Goal: Information Seeking & Learning: Find specific page/section

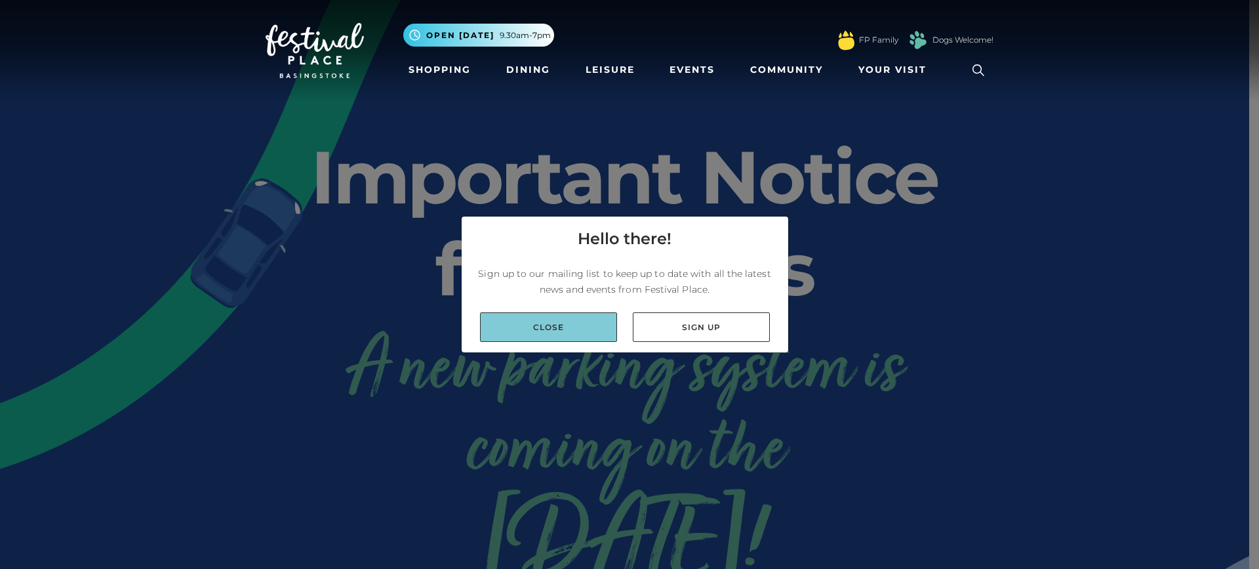
click at [572, 324] on link "Close" at bounding box center [548, 327] width 137 height 30
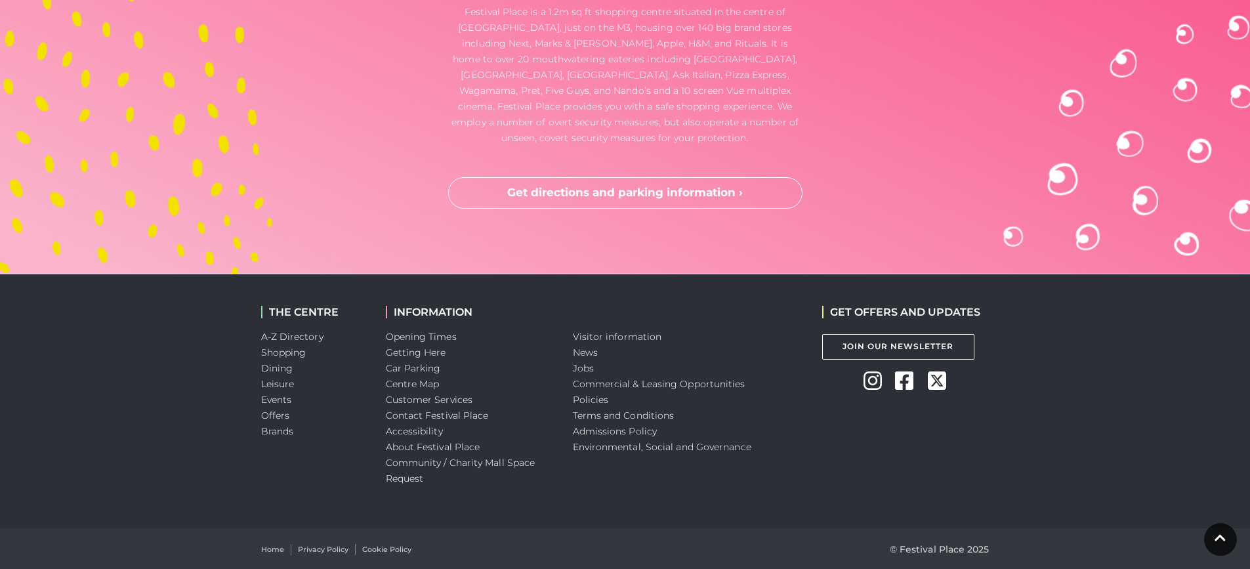
scroll to position [3482, 0]
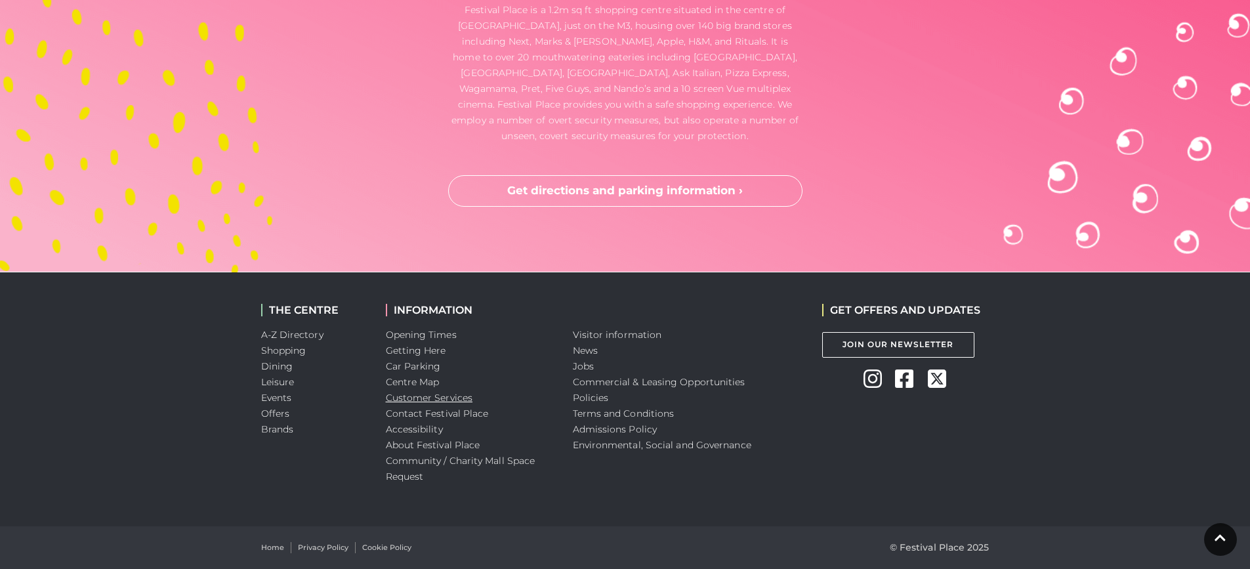
click at [431, 394] on link "Customer Services" at bounding box center [429, 398] width 87 height 12
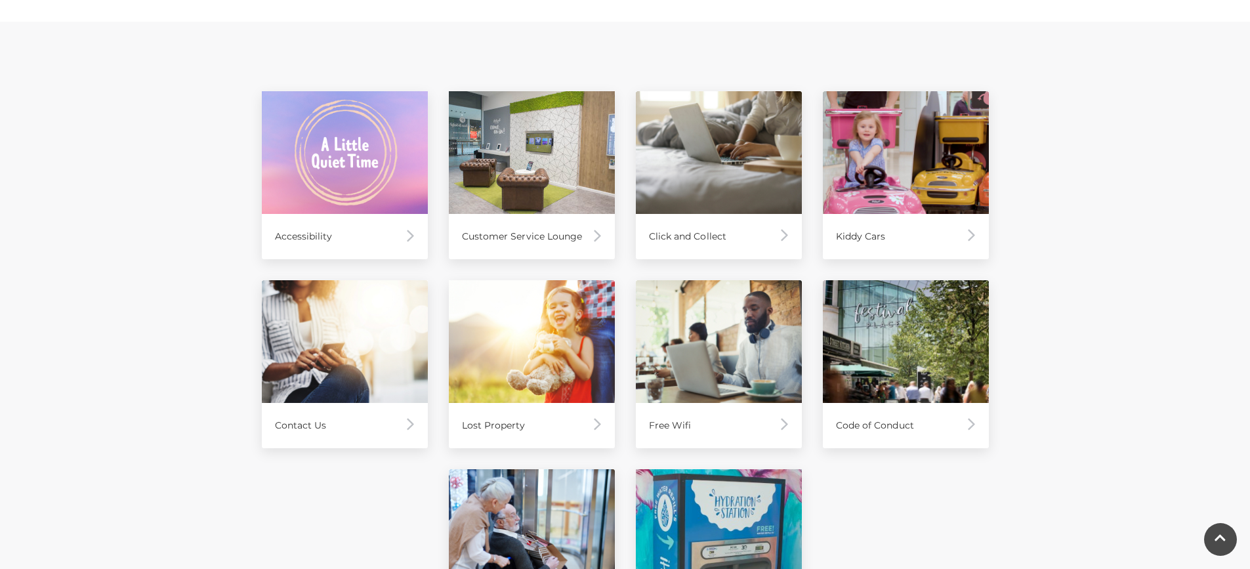
scroll to position [590, 0]
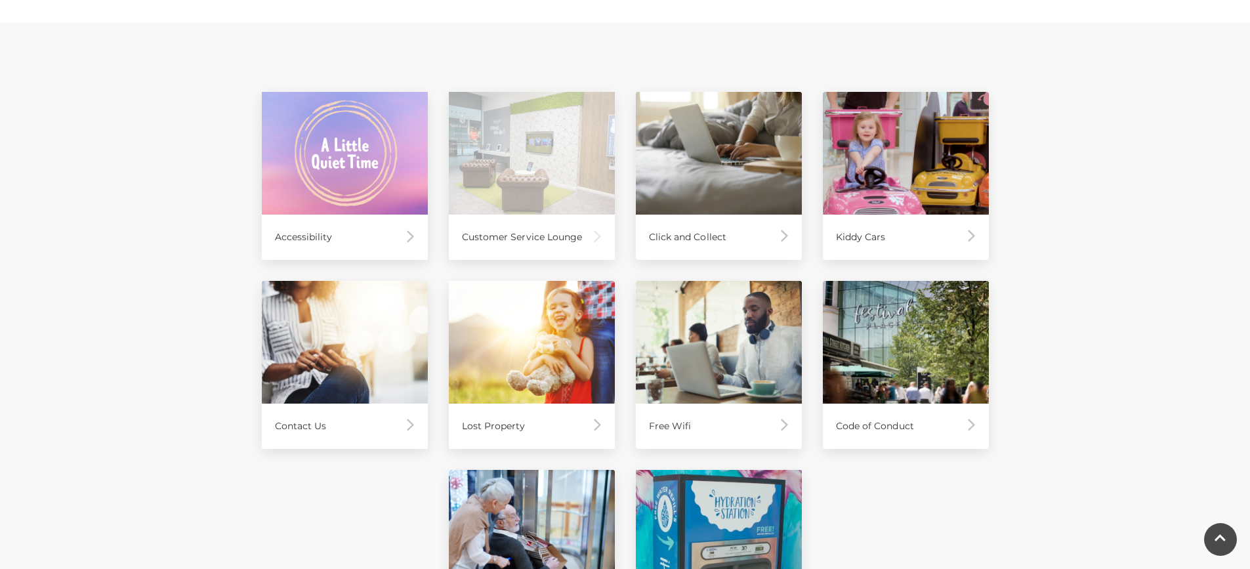
click at [559, 241] on div "Customer Service Lounge" at bounding box center [532, 236] width 166 height 45
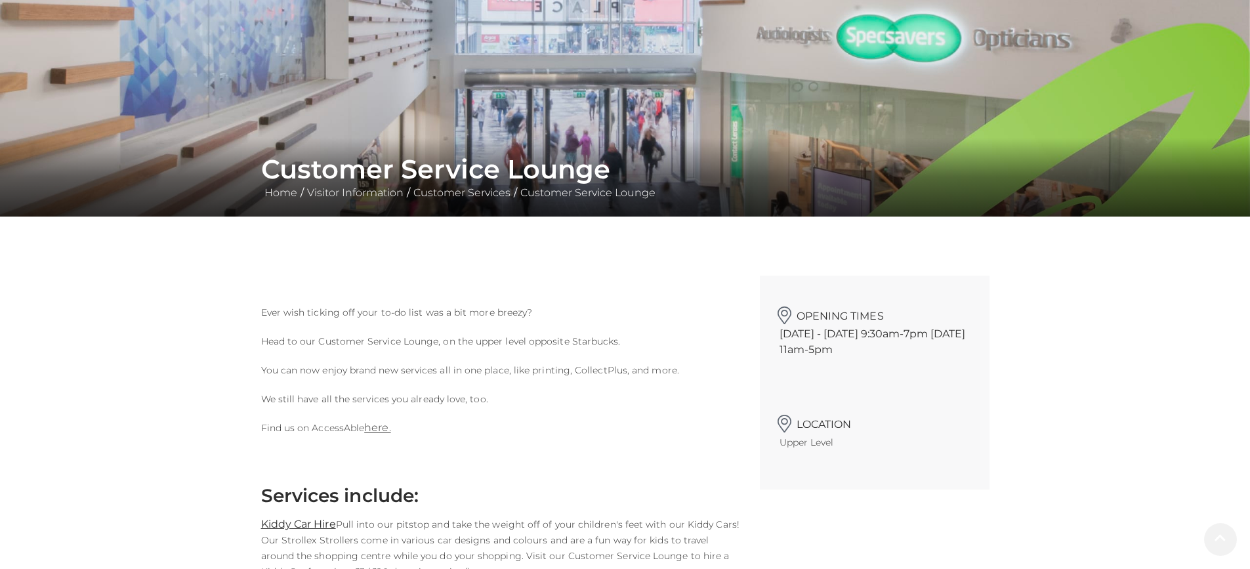
scroll to position [131, 0]
